Goal: Navigation & Orientation: Find specific page/section

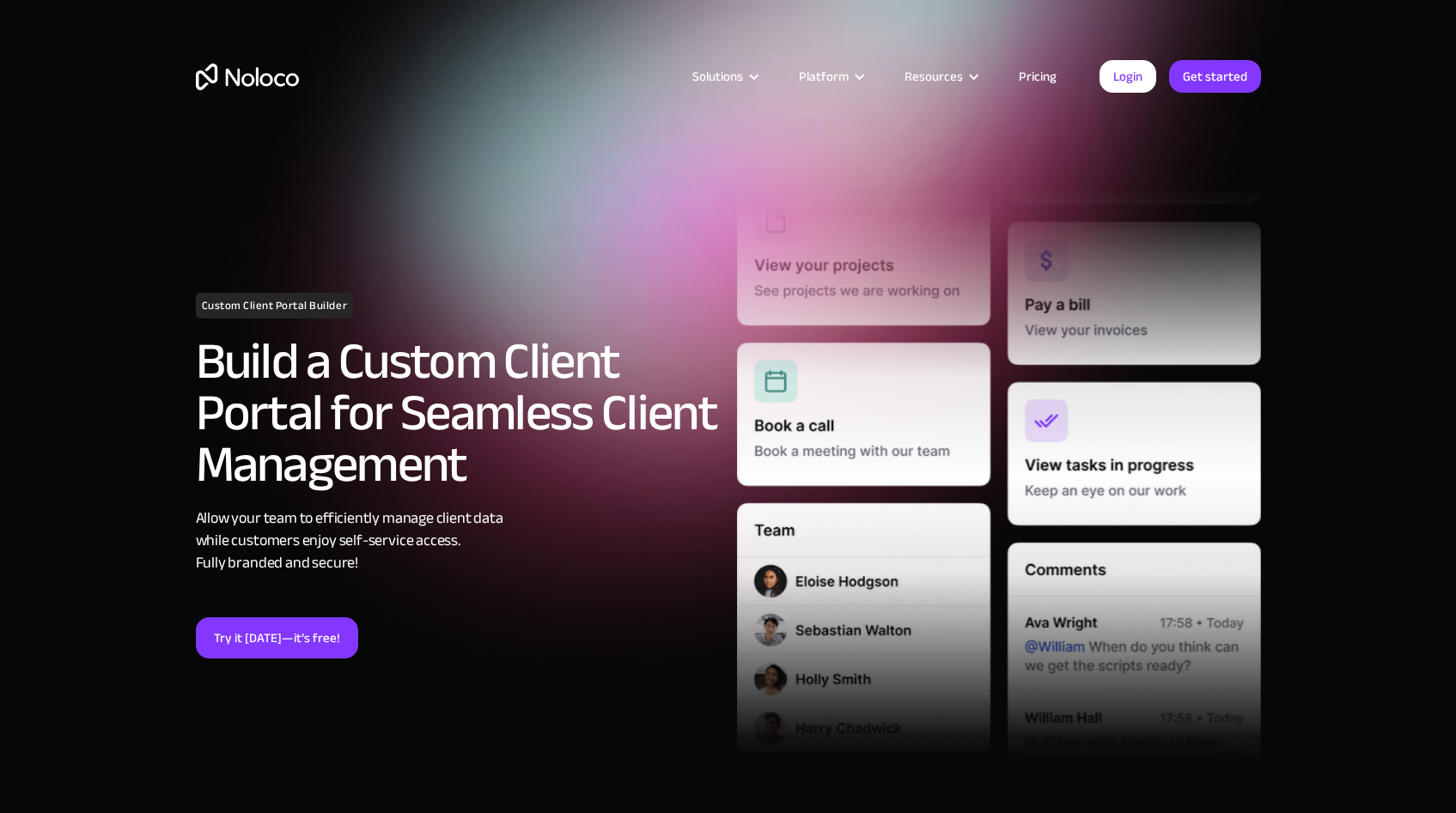
click at [1043, 66] on link "Pricing" at bounding box center [1037, 76] width 81 height 23
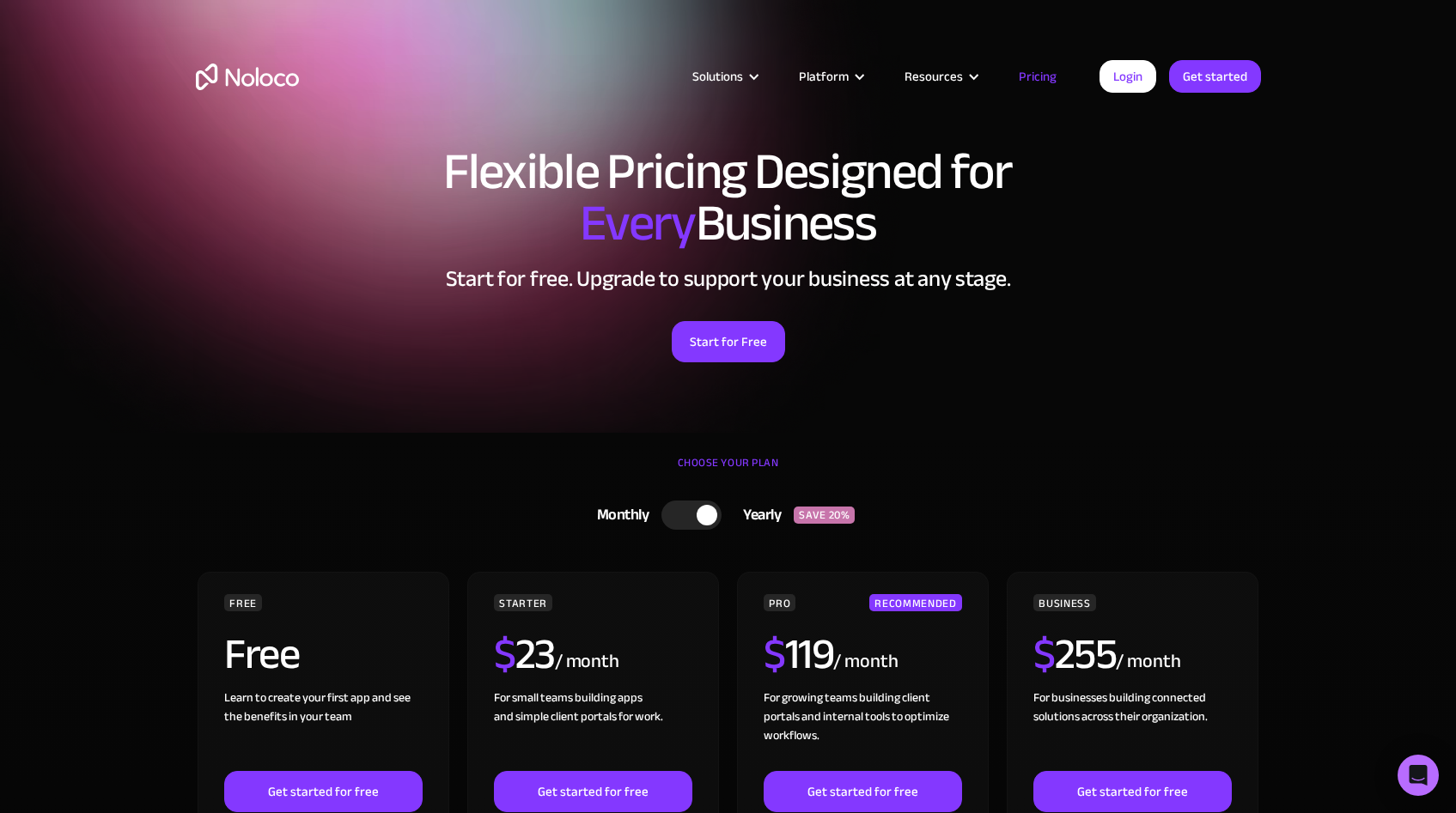
click at [248, 78] on img "home" at bounding box center [248, 77] width 104 height 26
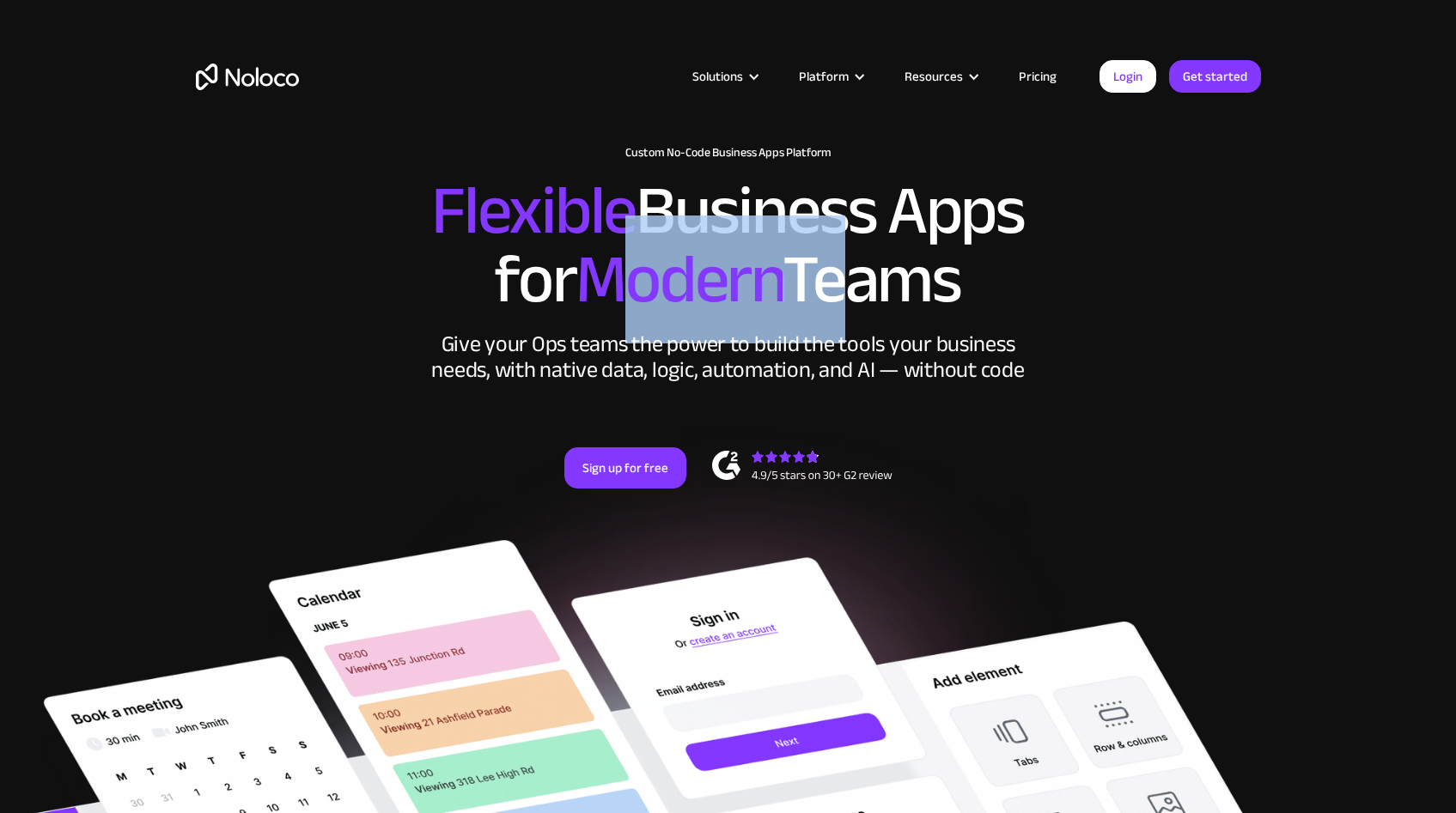
drag, startPoint x: 744, startPoint y: 303, endPoint x: 844, endPoint y: 309, distance: 100.2
click at [840, 307] on h2 "Flexible Business Apps for Modern Teams" at bounding box center [728, 246] width 1065 height 137
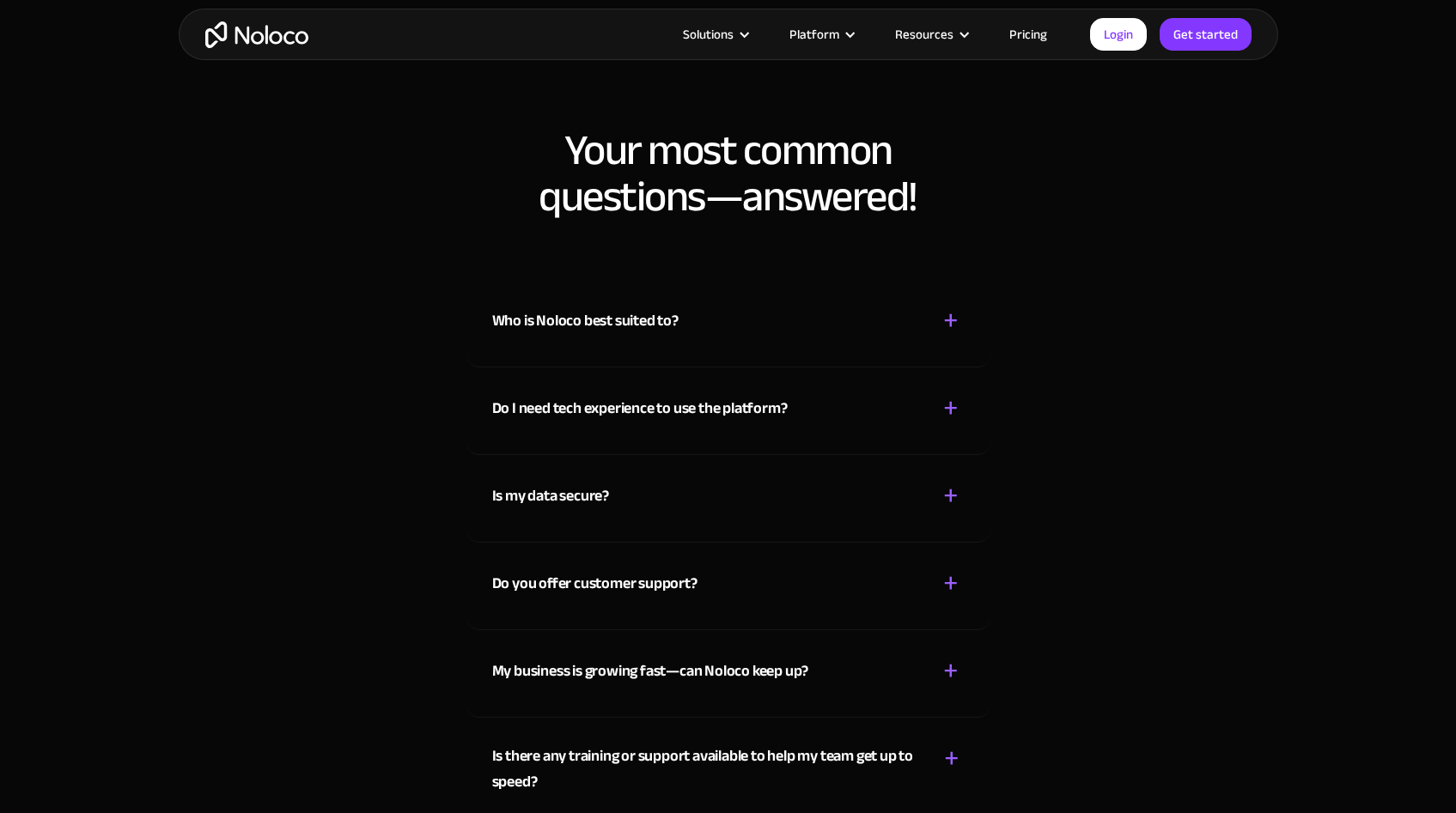
scroll to position [8604, 0]
